Goal: Book appointment/travel/reservation

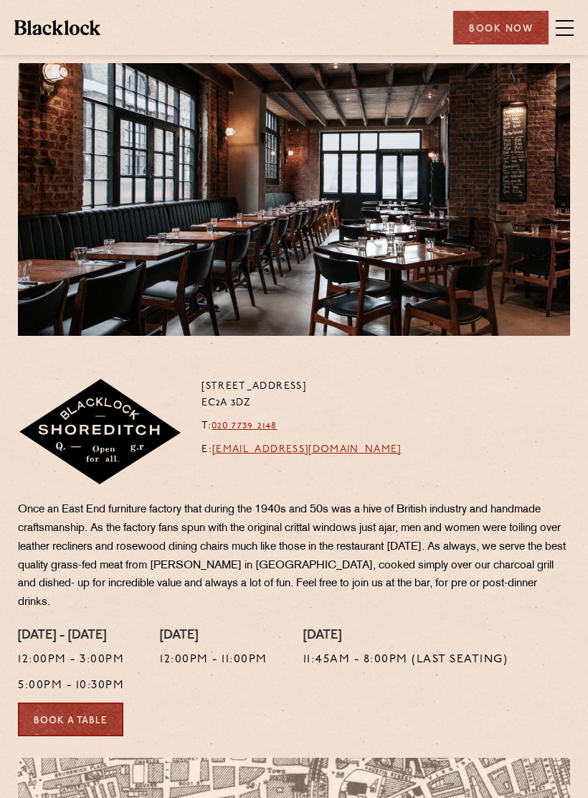
scroll to position [17, 0]
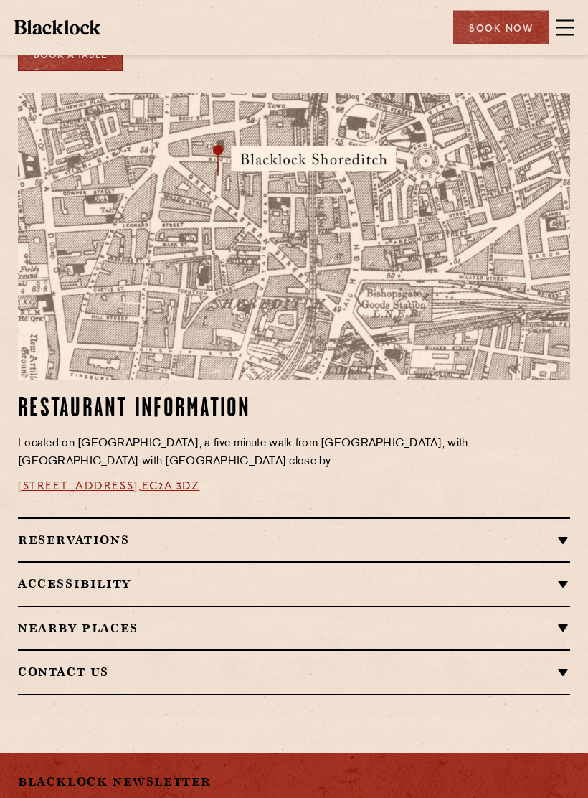
click at [563, 534] on h2 "Reservations" at bounding box center [294, 541] width 553 height 14
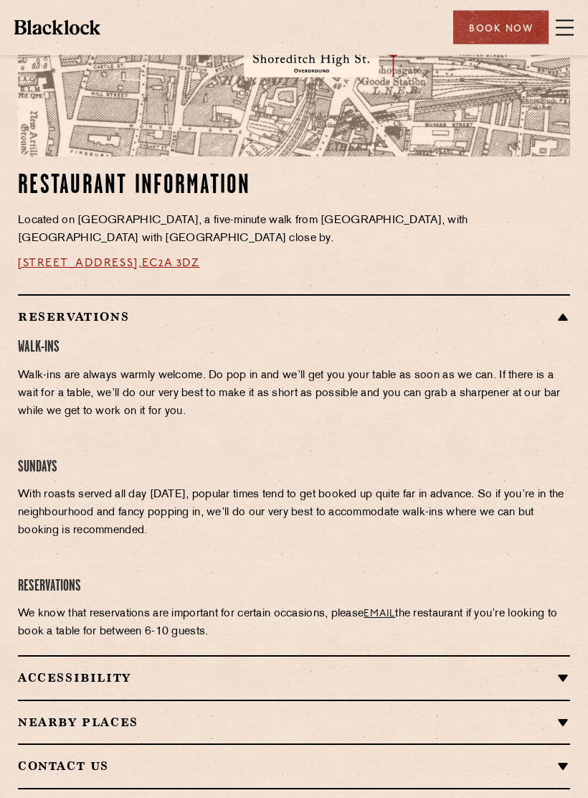
scroll to position [898, 0]
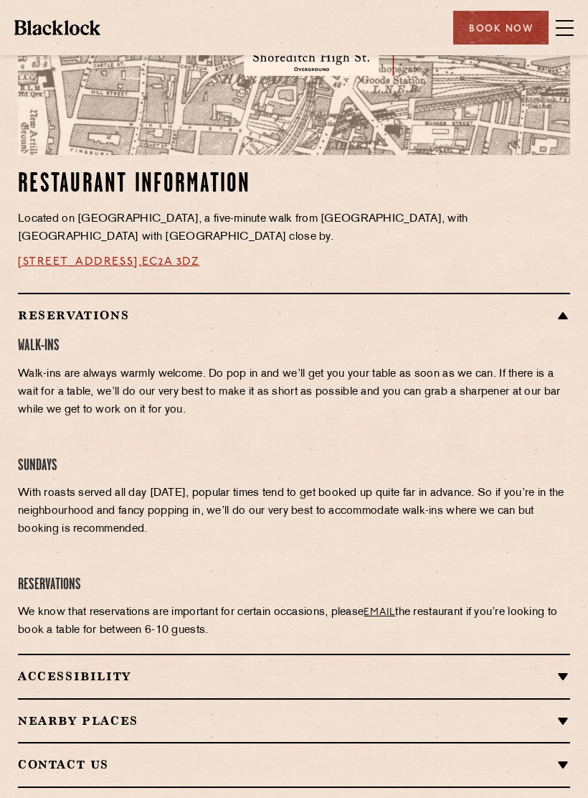
click at [492, 28] on div "Book Now" at bounding box center [500, 28] width 95 height 34
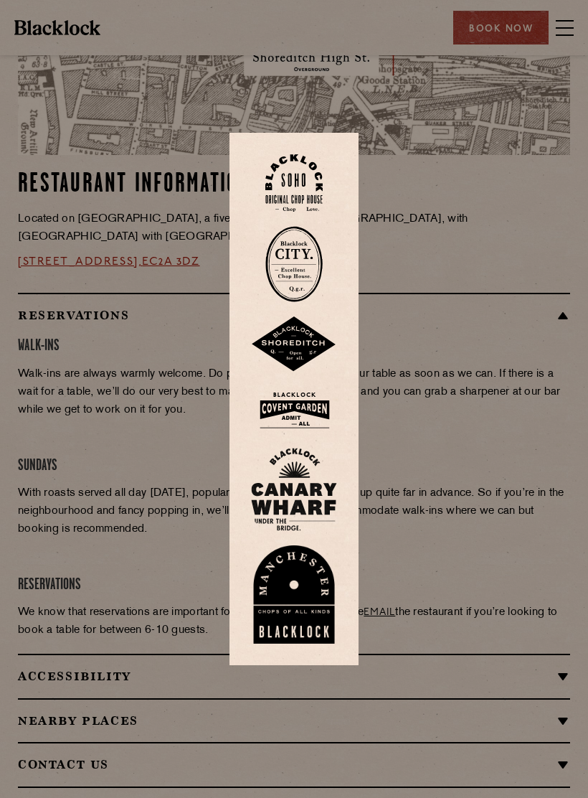
click at [296, 344] on img at bounding box center [294, 344] width 86 height 56
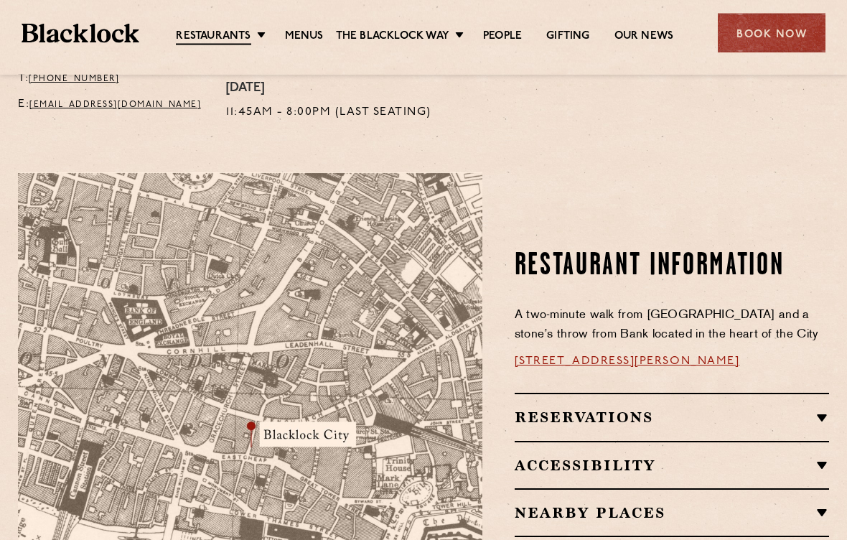
scroll to position [699, 0]
click at [812, 408] on h2 "Reservations" at bounding box center [671, 416] width 314 height 17
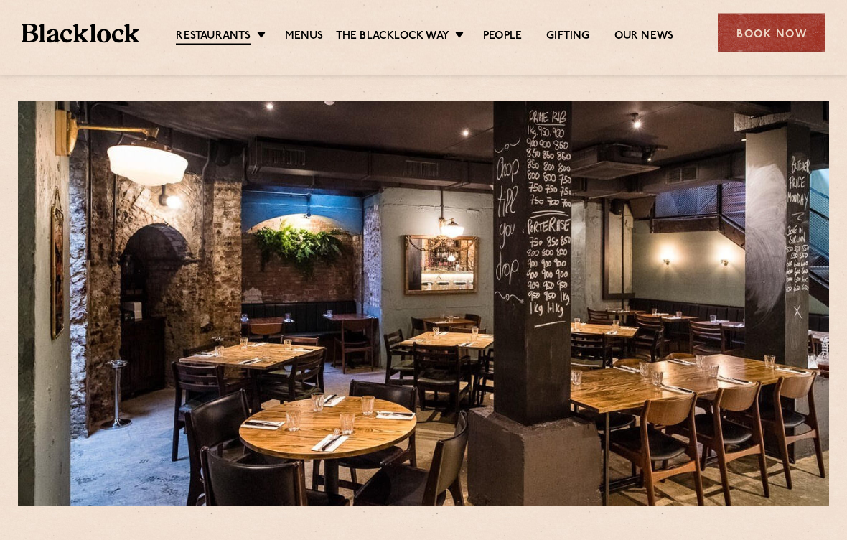
scroll to position [0, 0]
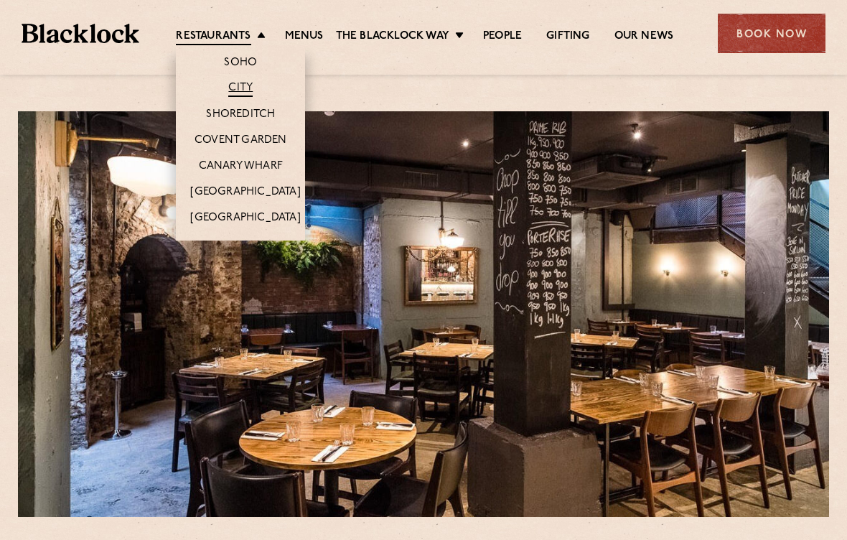
click at [243, 89] on link "City" at bounding box center [240, 89] width 24 height 16
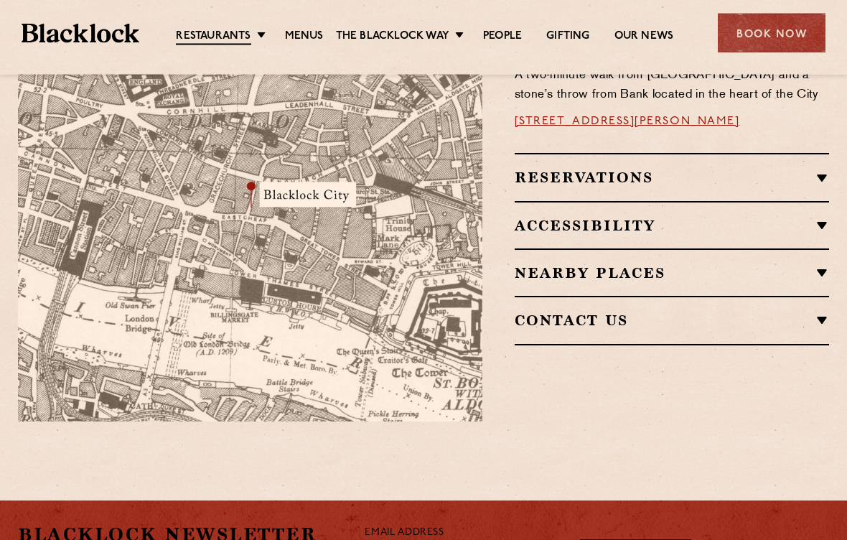
scroll to position [930, 0]
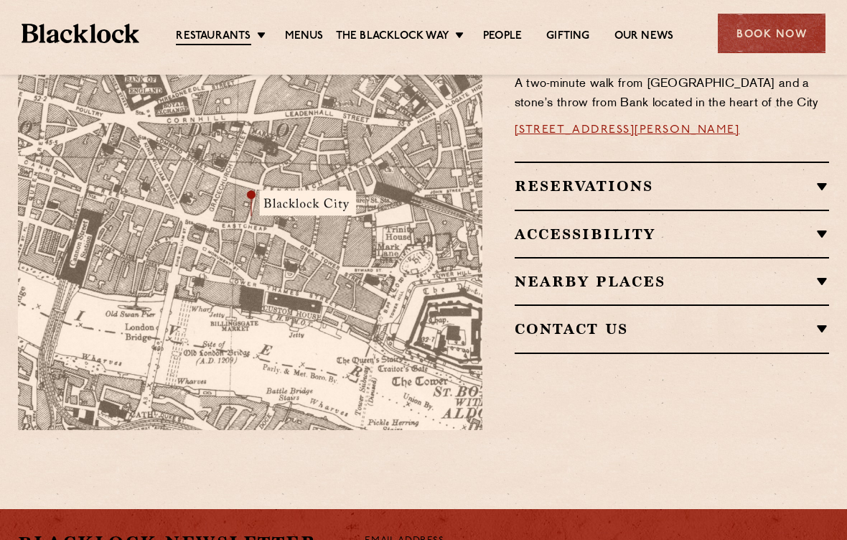
click at [819, 177] on h2 "Reservations" at bounding box center [671, 185] width 314 height 17
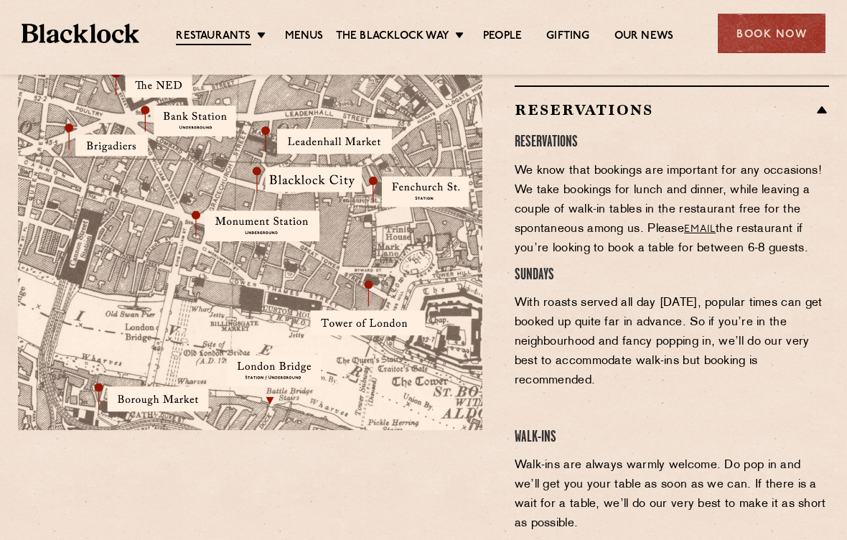
click at [768, 42] on div "Book Now" at bounding box center [772, 33] width 108 height 39
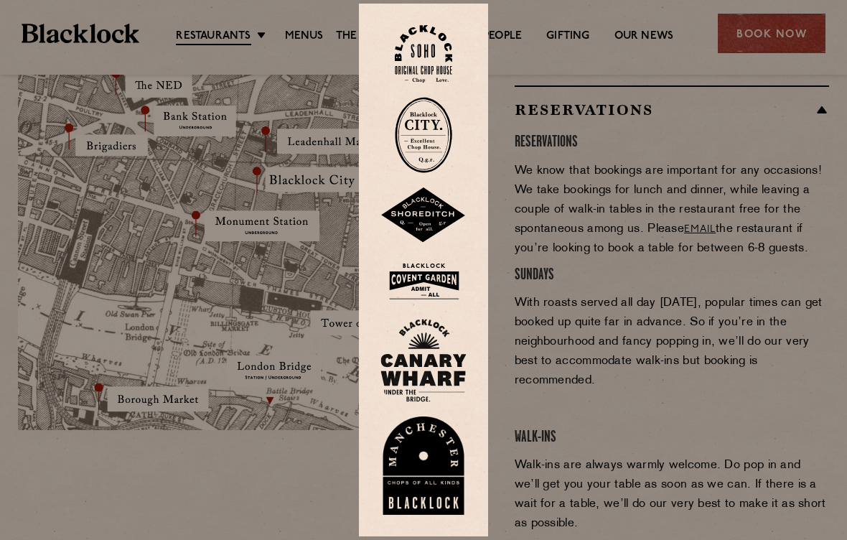
click at [438, 149] on img at bounding box center [423, 135] width 57 height 76
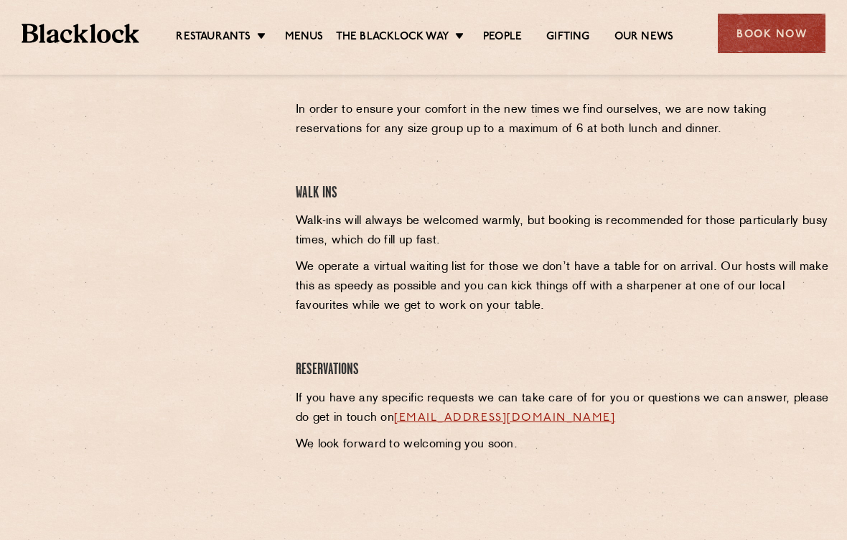
scroll to position [505, 0]
